Goal: Task Accomplishment & Management: Complete application form

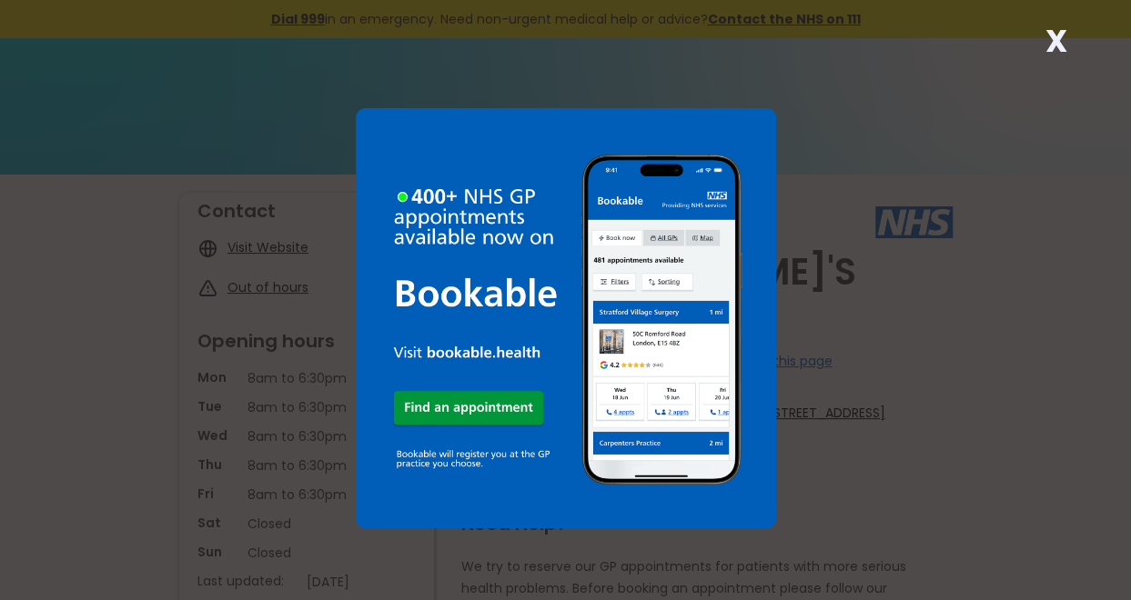
click at [1054, 45] on strong "X" at bounding box center [1056, 41] width 22 height 44
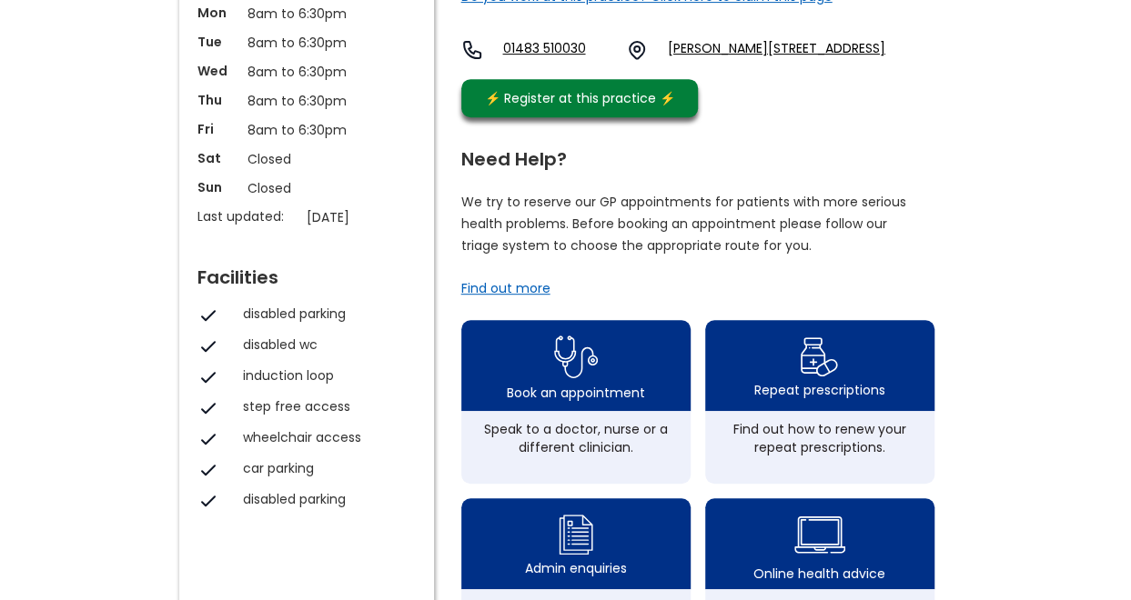
scroll to position [366, 0]
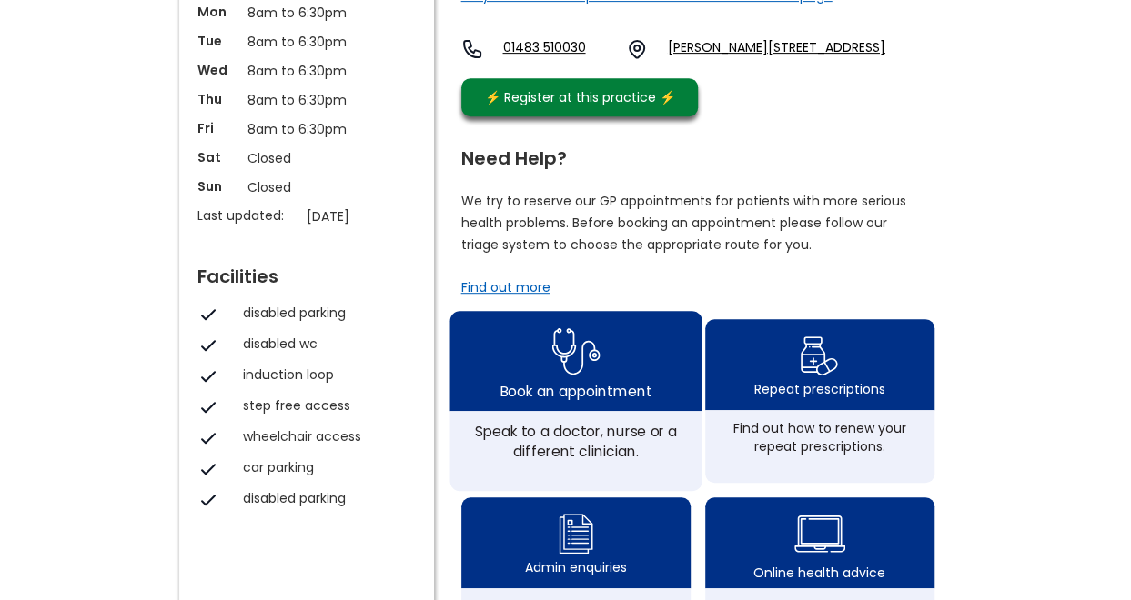
click at [575, 421] on div "Speak to a doctor, nurse or a different clinician." at bounding box center [575, 441] width 232 height 40
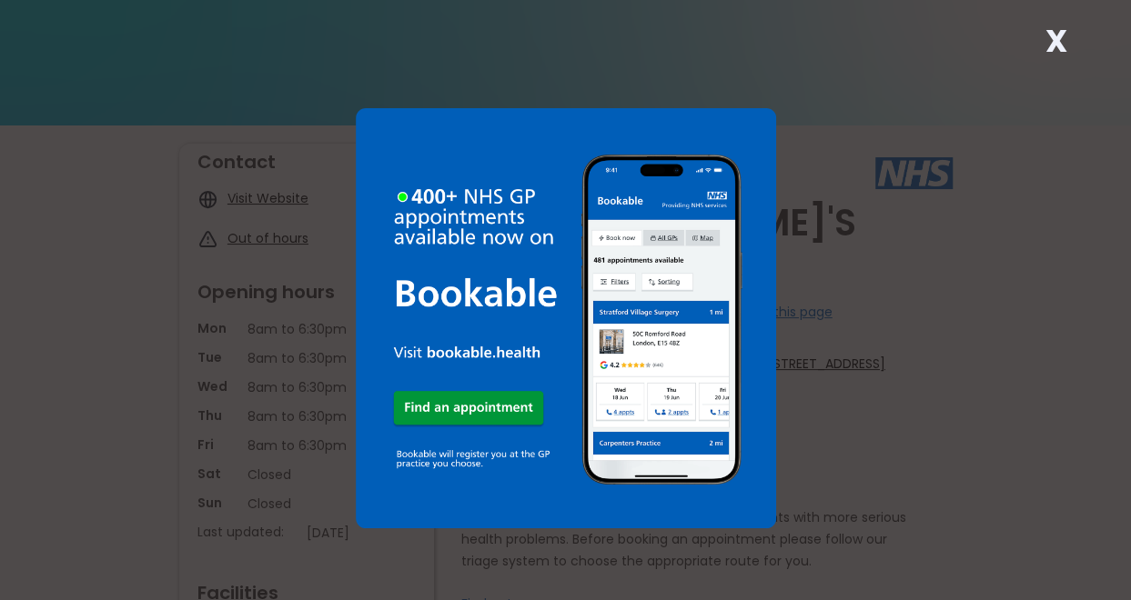
scroll to position [48, 0]
click at [1053, 35] on strong "X" at bounding box center [1056, 41] width 22 height 44
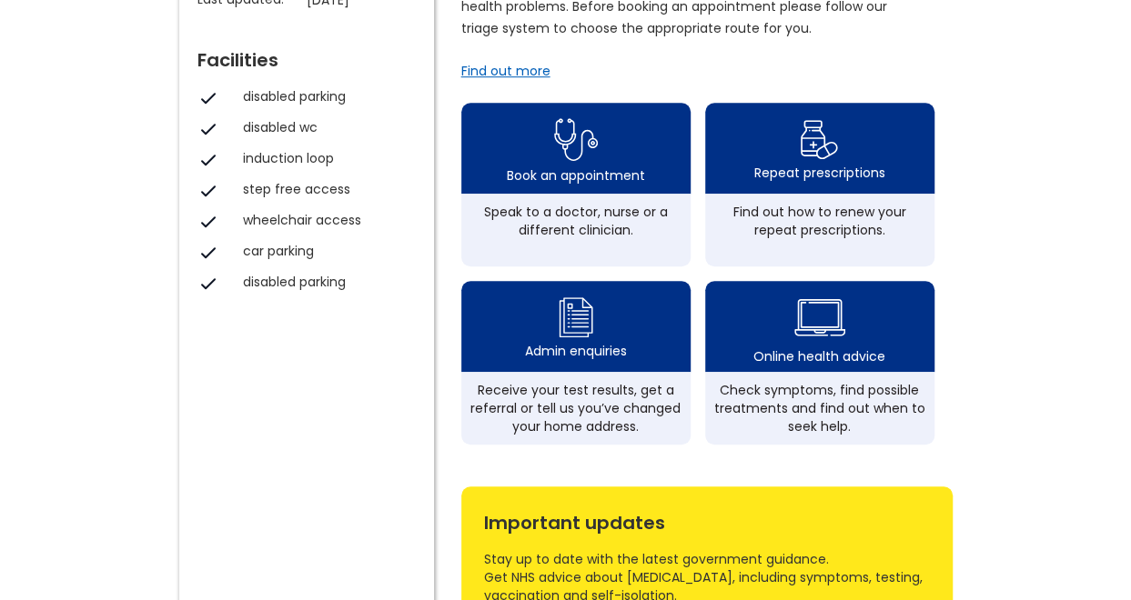
scroll to position [581, 0]
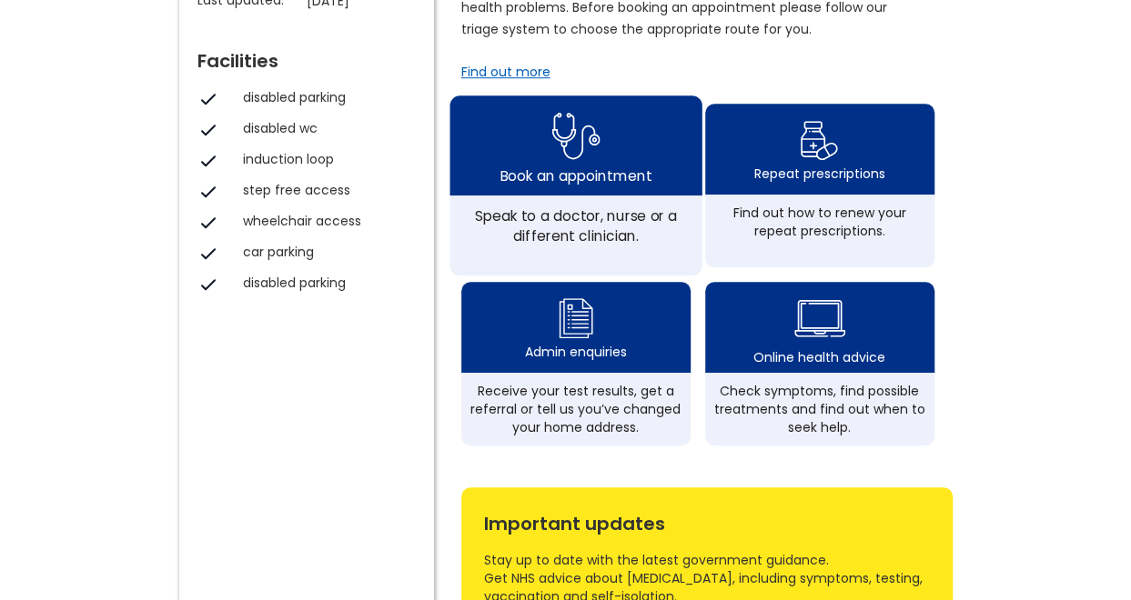
click at [577, 165] on div "Book an appointment" at bounding box center [575, 175] width 152 height 20
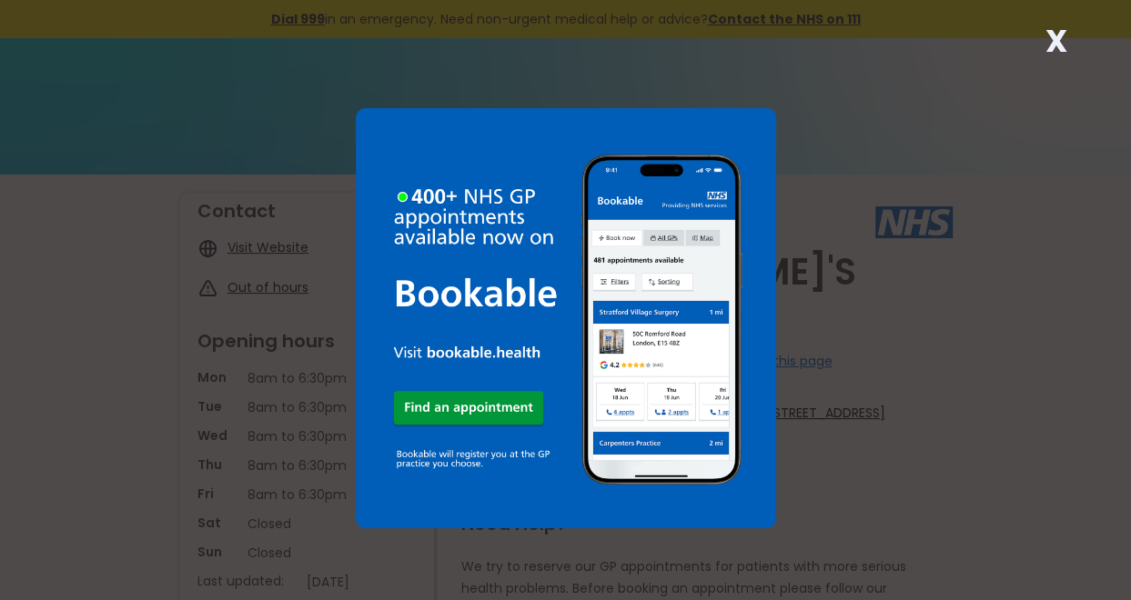
click at [1056, 33] on strong "X" at bounding box center [1056, 41] width 22 height 44
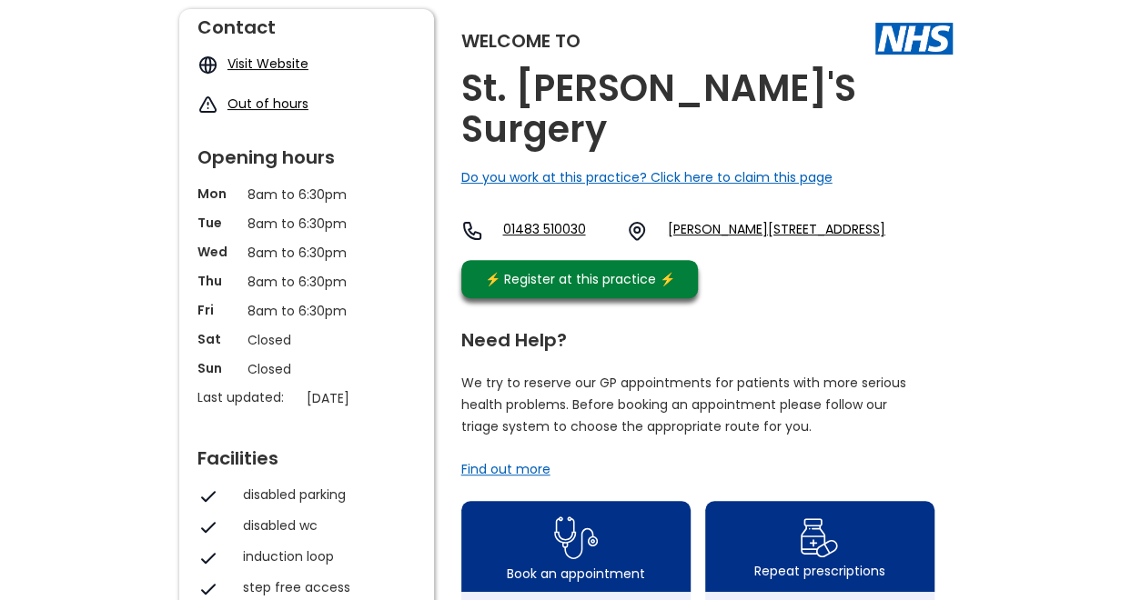
scroll to position [218, 0]
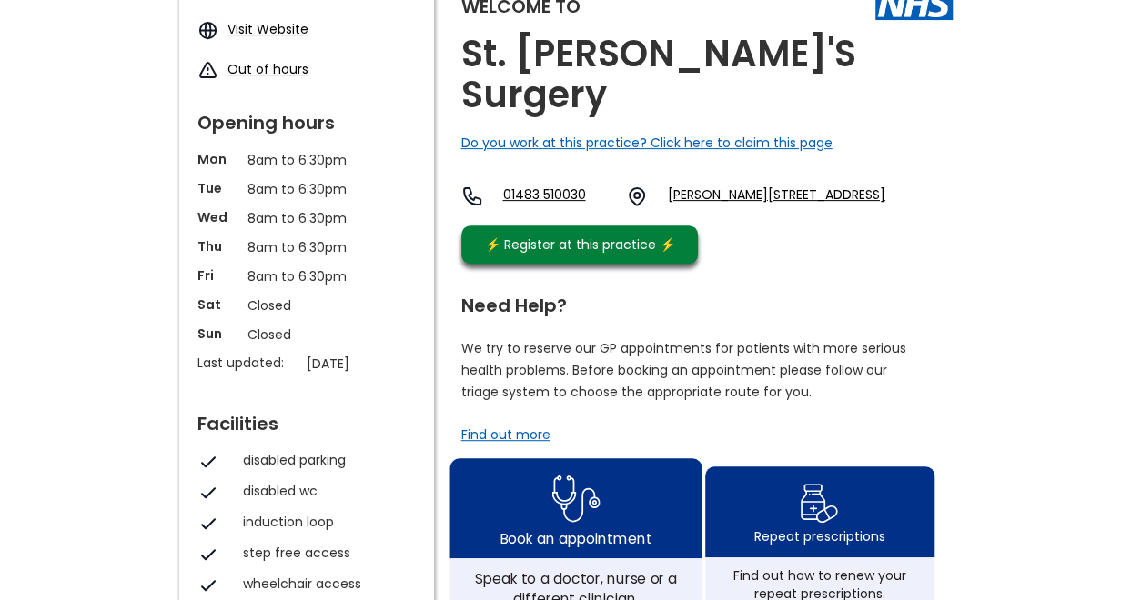
click at [592, 496] on img at bounding box center [575, 498] width 48 height 59
